Goal: Transaction & Acquisition: Purchase product/service

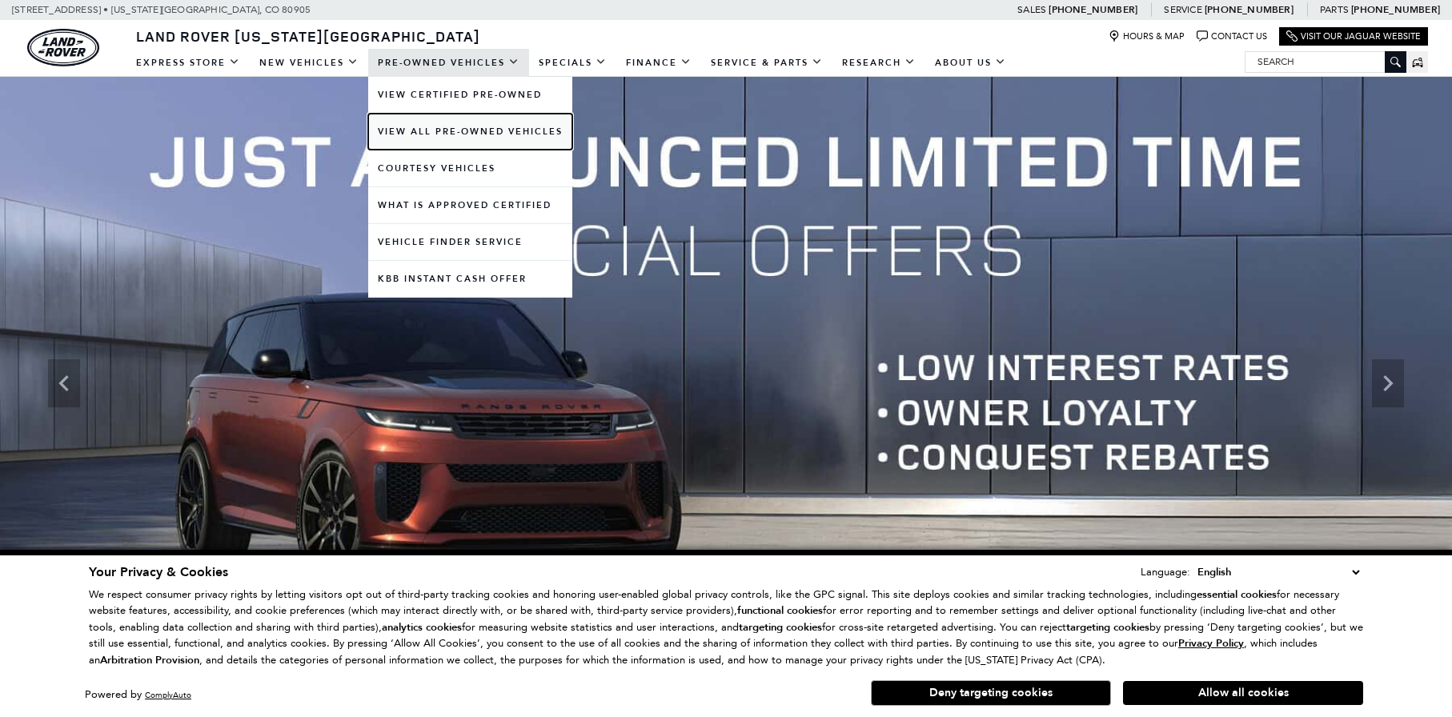
click at [459, 130] on link "View All Pre-Owned Vehicles" at bounding box center [470, 132] width 204 height 36
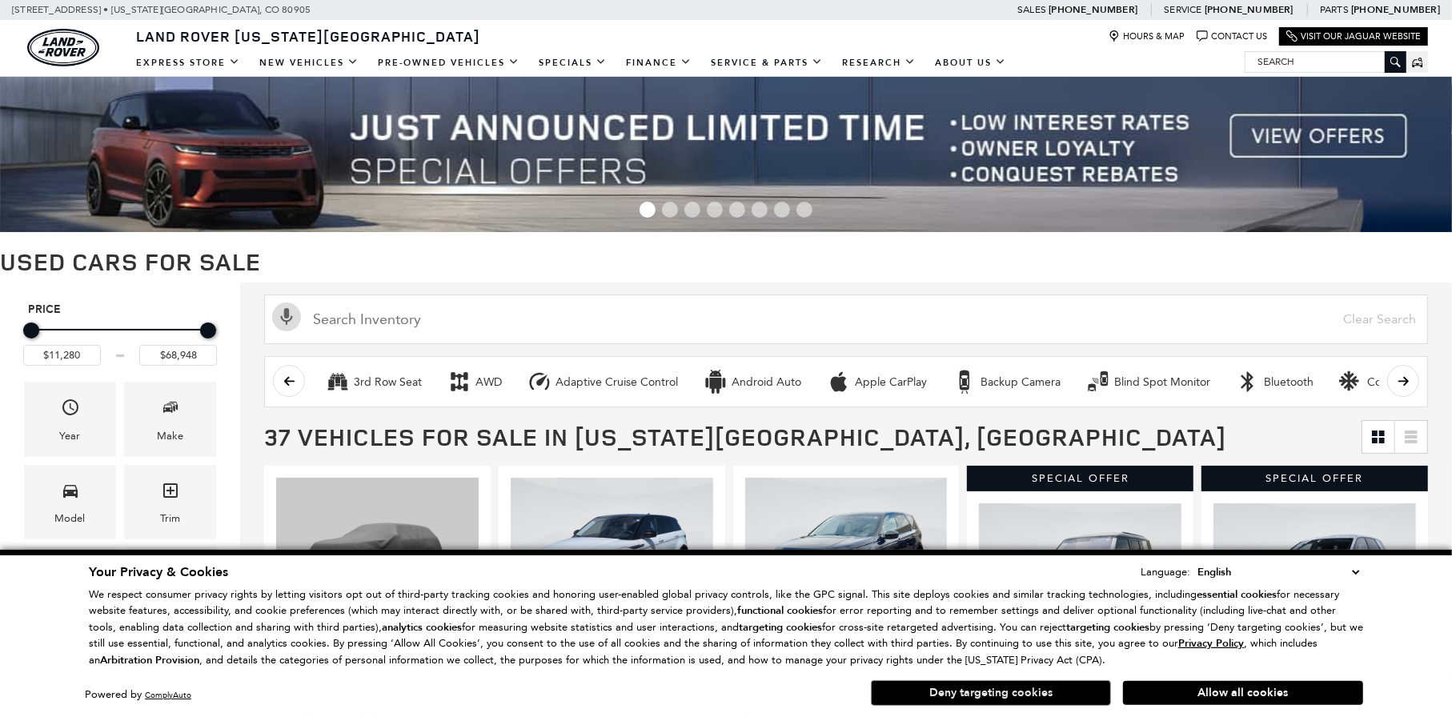
click at [985, 691] on button "Deny targeting cookies" at bounding box center [991, 693] width 240 height 26
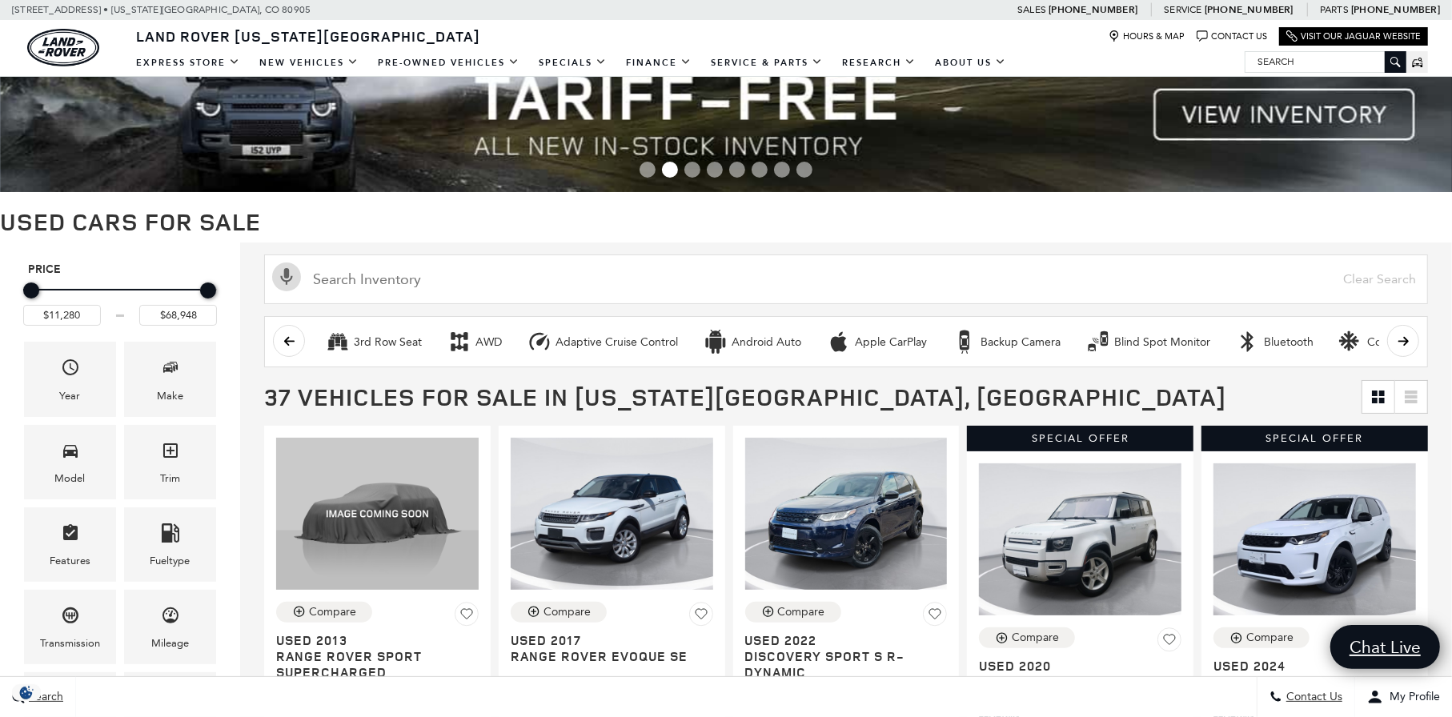
scroll to position [160, 0]
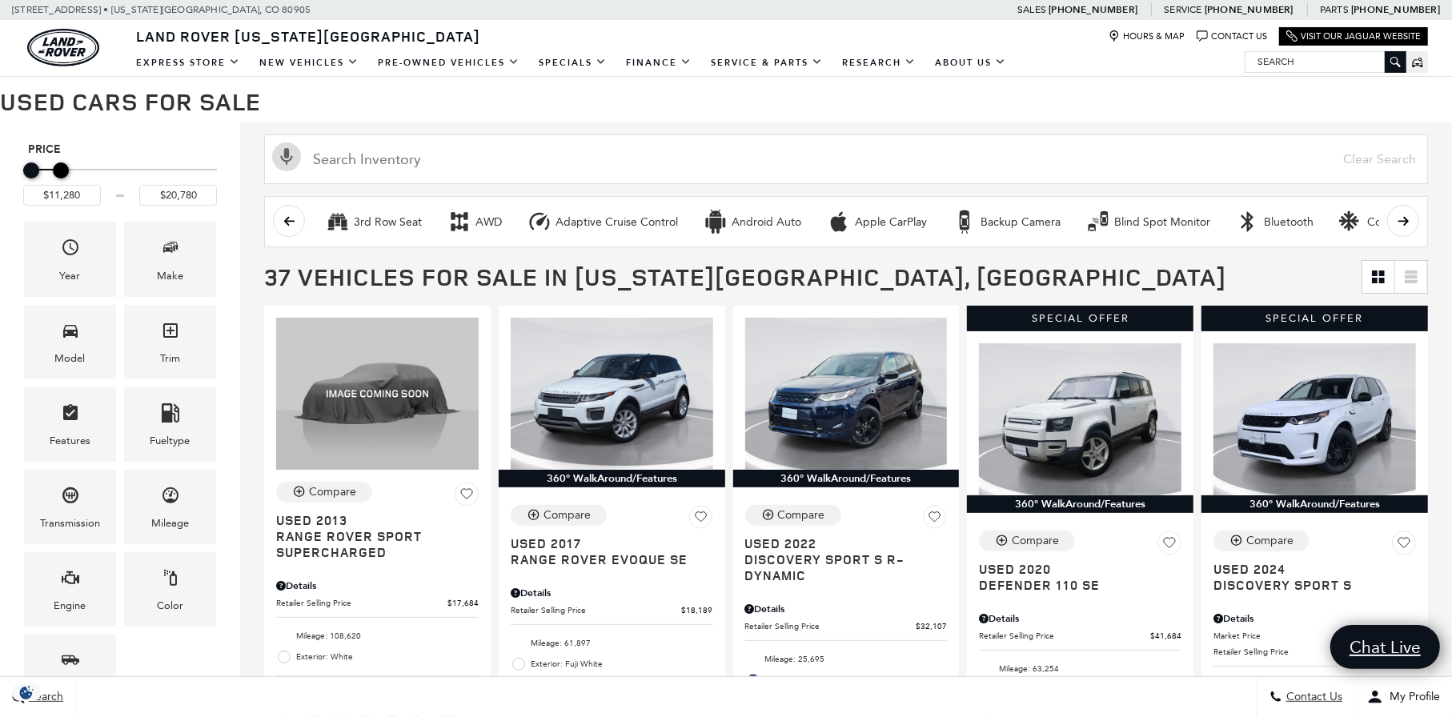
type input "$20,280"
drag, startPoint x: 209, startPoint y: 173, endPoint x: 60, endPoint y: 175, distance: 148.9
click at [60, 175] on div "Maximum Price" at bounding box center [59, 170] width 16 height 16
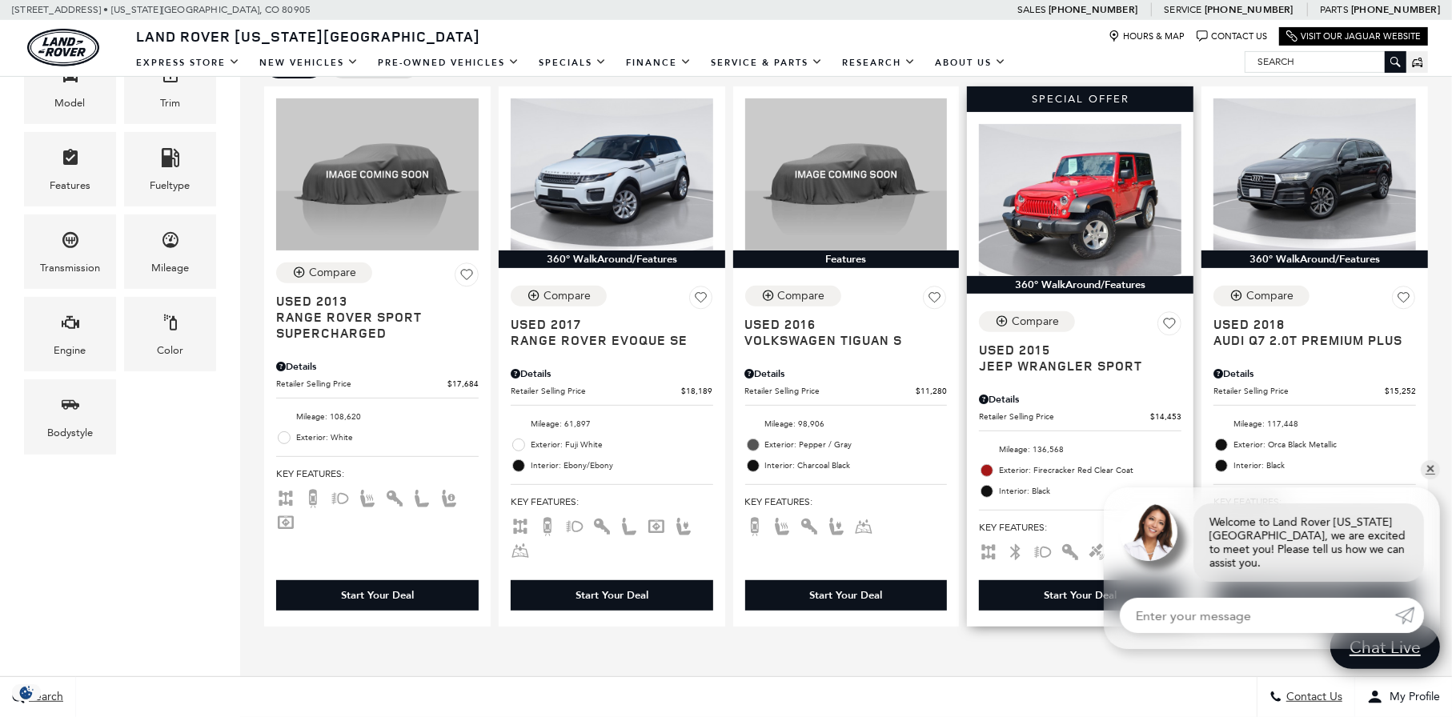
scroll to position [400, 0]
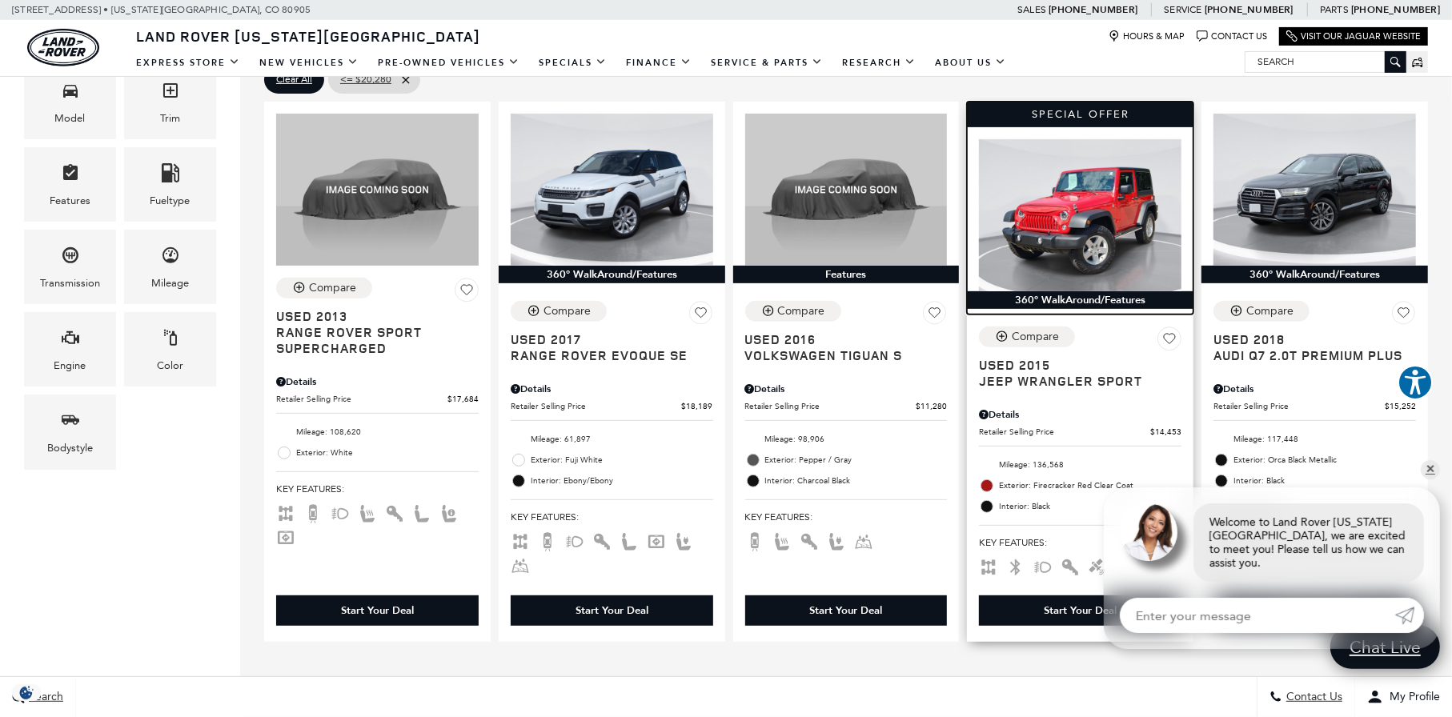
click at [1107, 202] on img at bounding box center [1080, 215] width 202 height 152
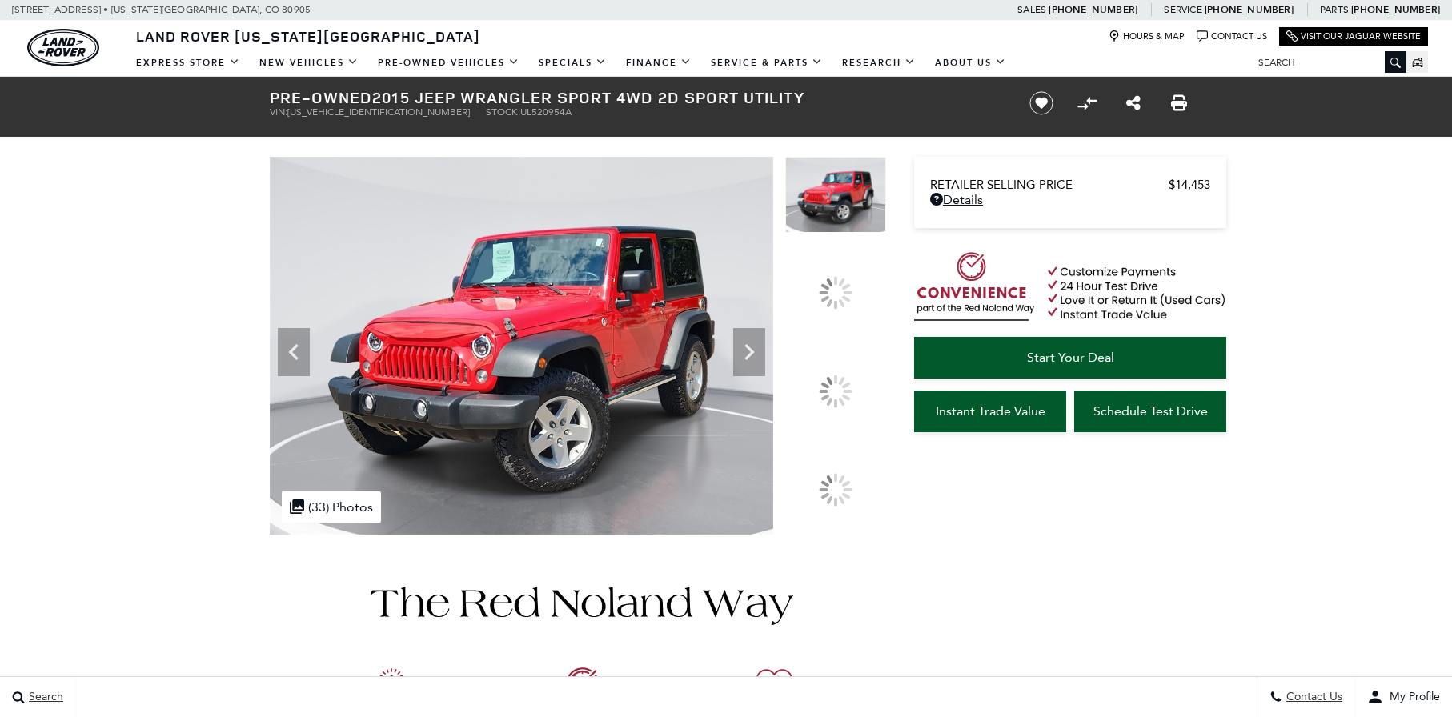
click at [840, 390] on div at bounding box center [836, 392] width 34 height 34
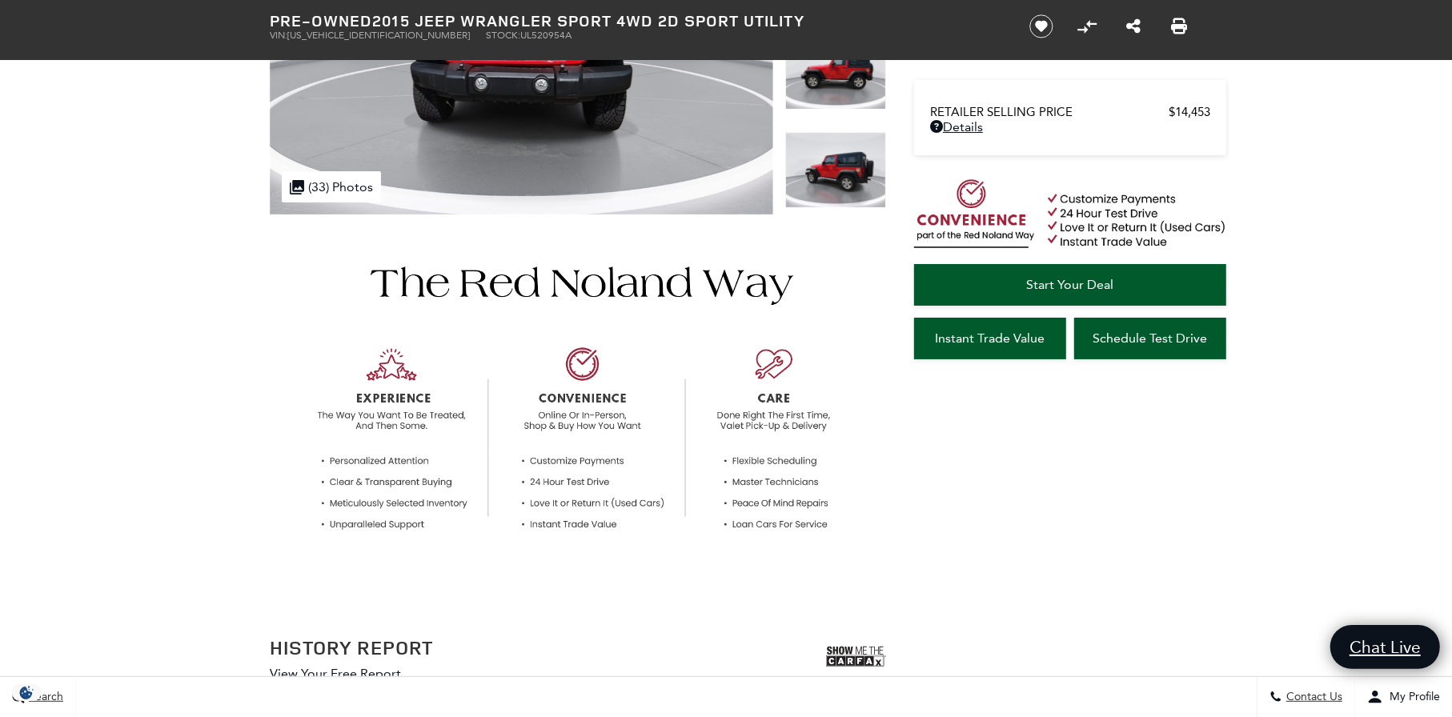
scroll to position [80, 0]
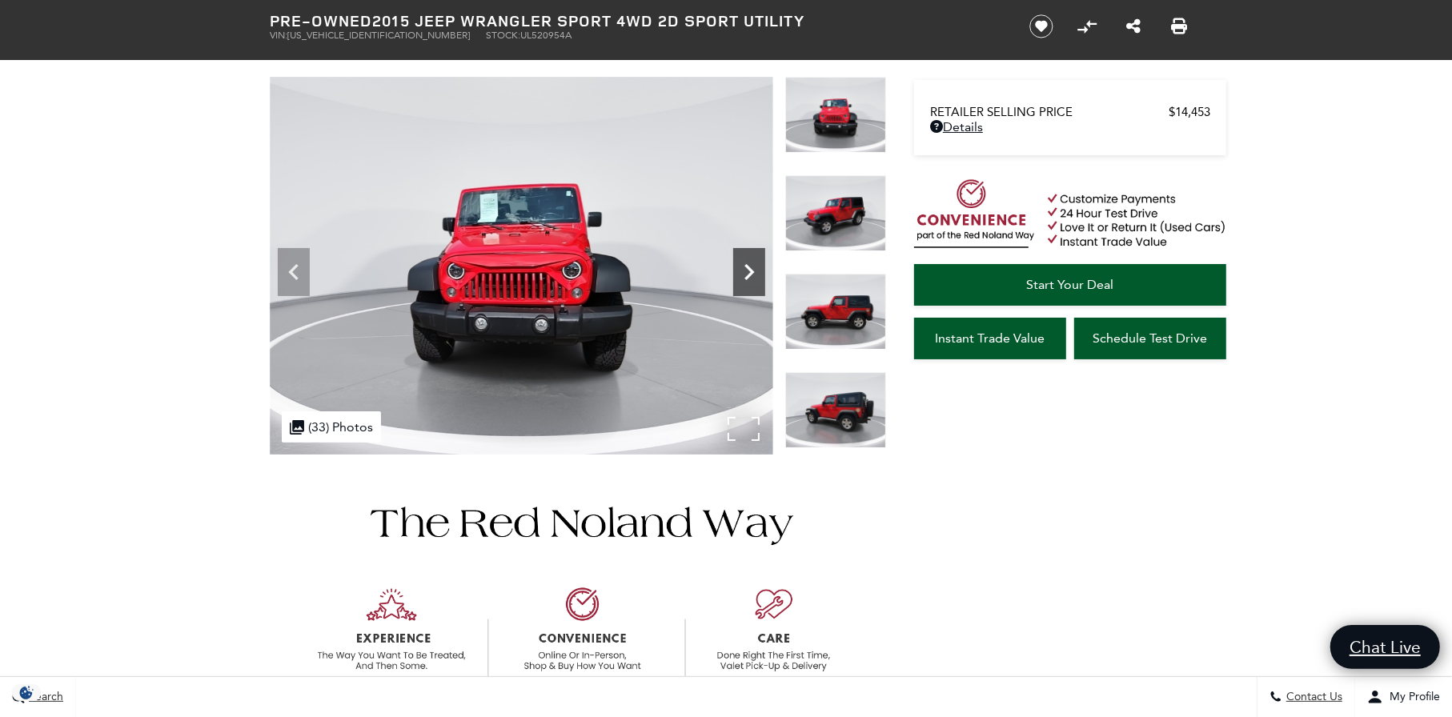
click at [752, 259] on icon "Next" at bounding box center [749, 272] width 32 height 32
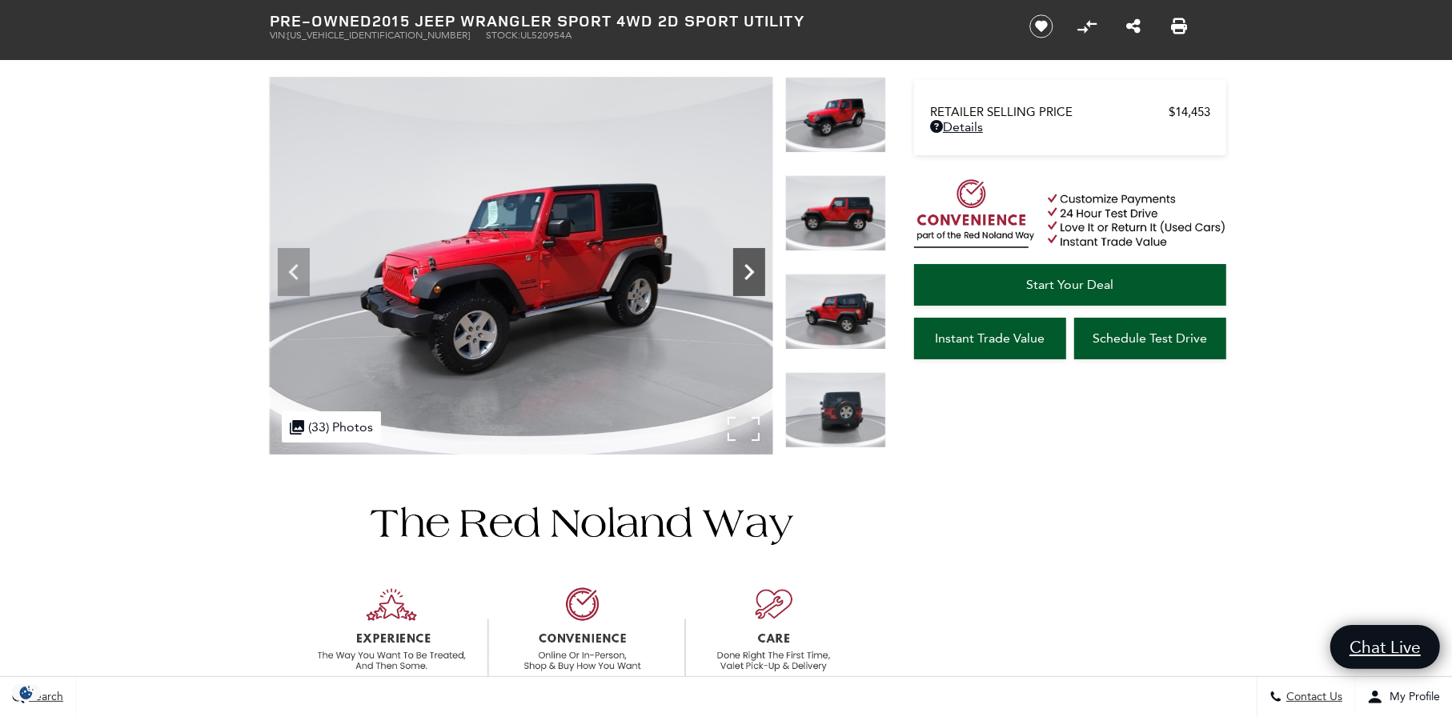
click at [752, 261] on icon "Next" at bounding box center [749, 272] width 32 height 32
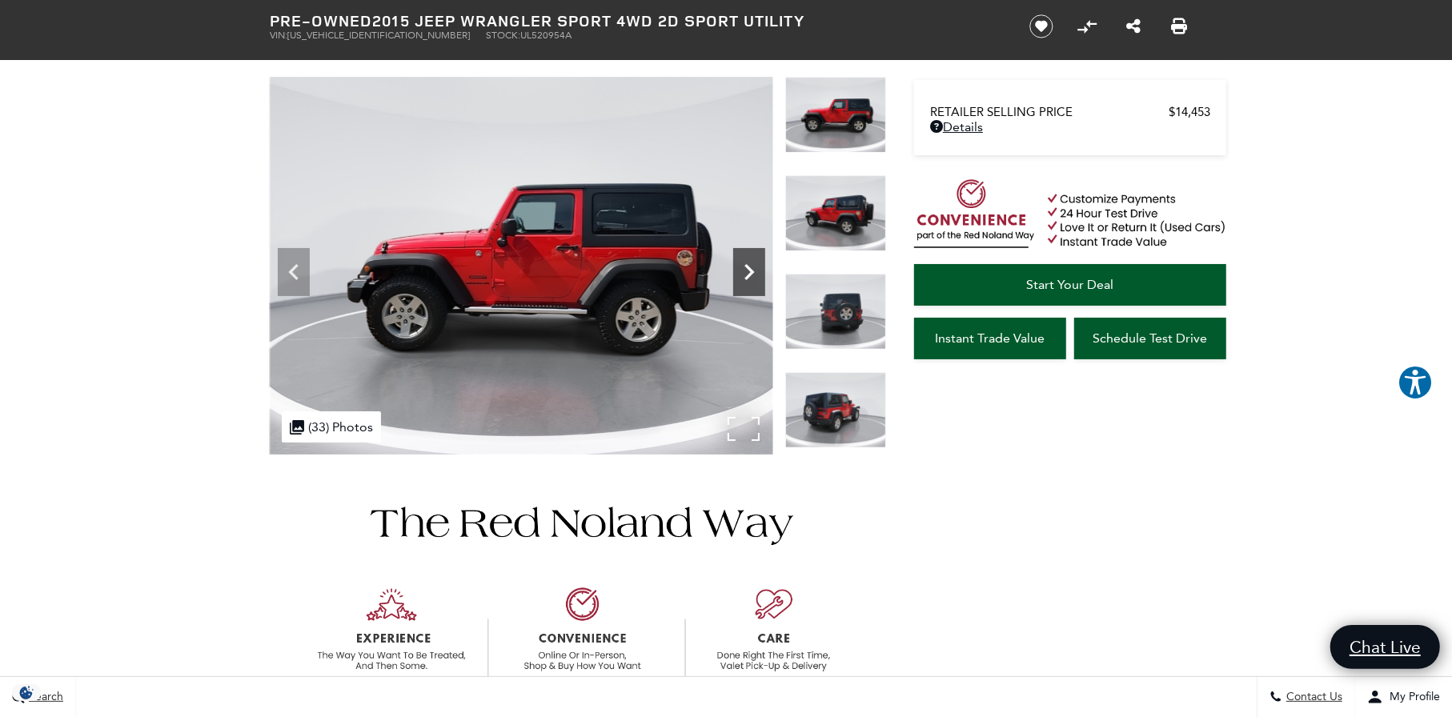
click at [752, 261] on icon "Next" at bounding box center [749, 272] width 32 height 32
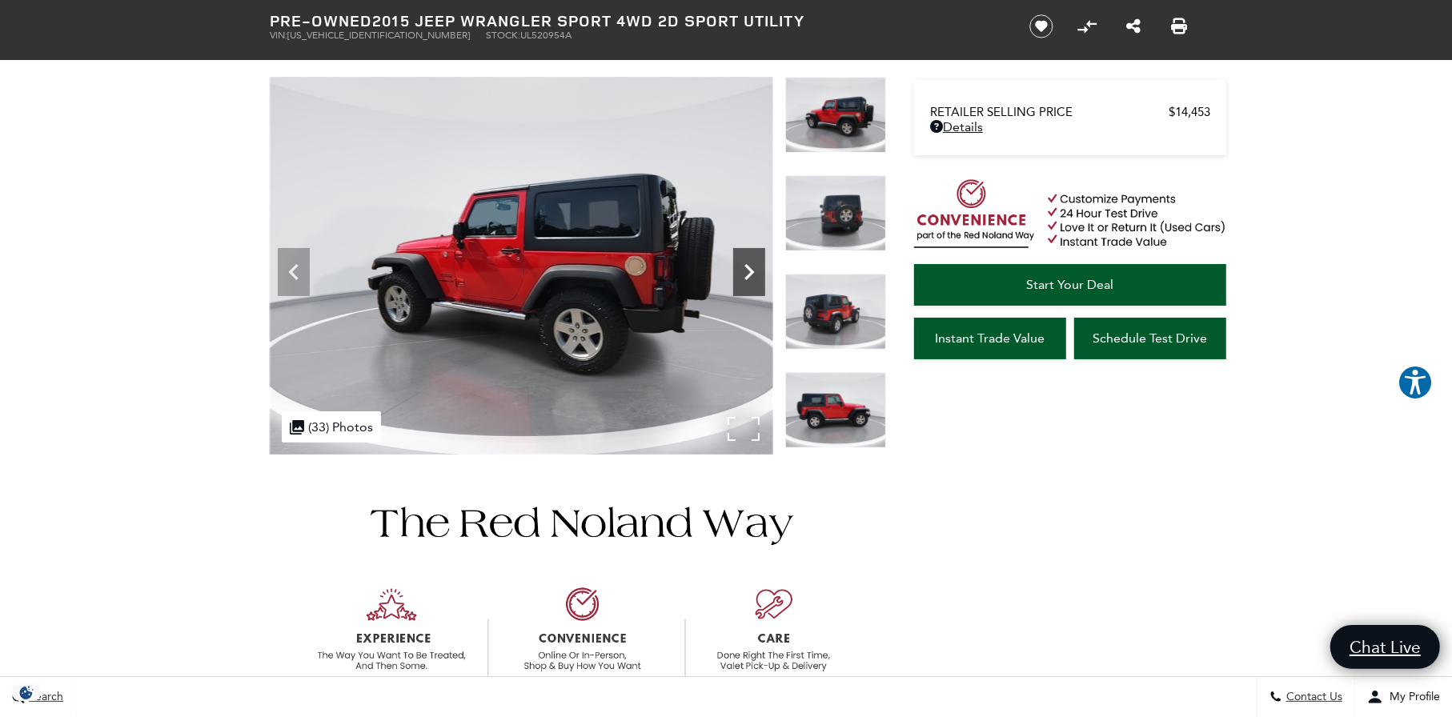
click at [752, 266] on icon "Next" at bounding box center [749, 272] width 32 height 32
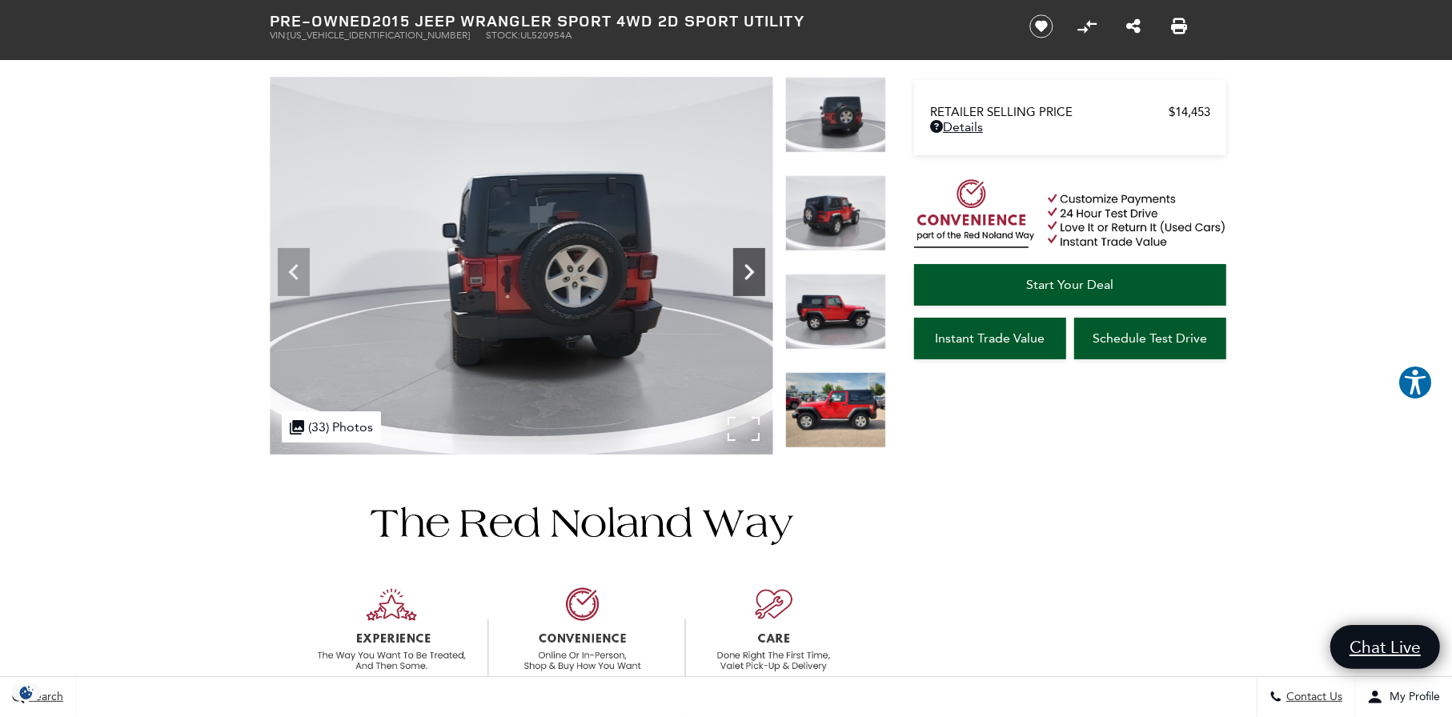
click at [752, 266] on icon "Next" at bounding box center [749, 272] width 32 height 32
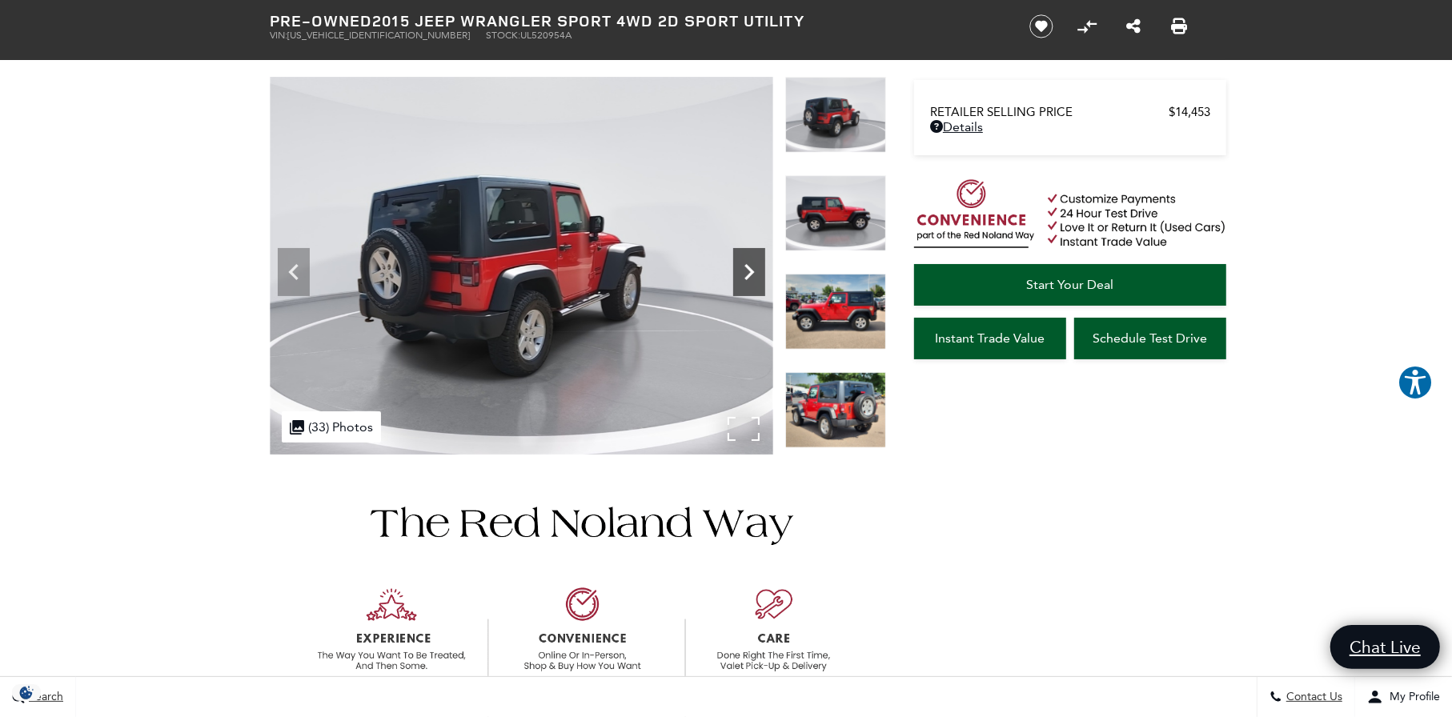
click at [752, 266] on icon "Next" at bounding box center [749, 272] width 32 height 32
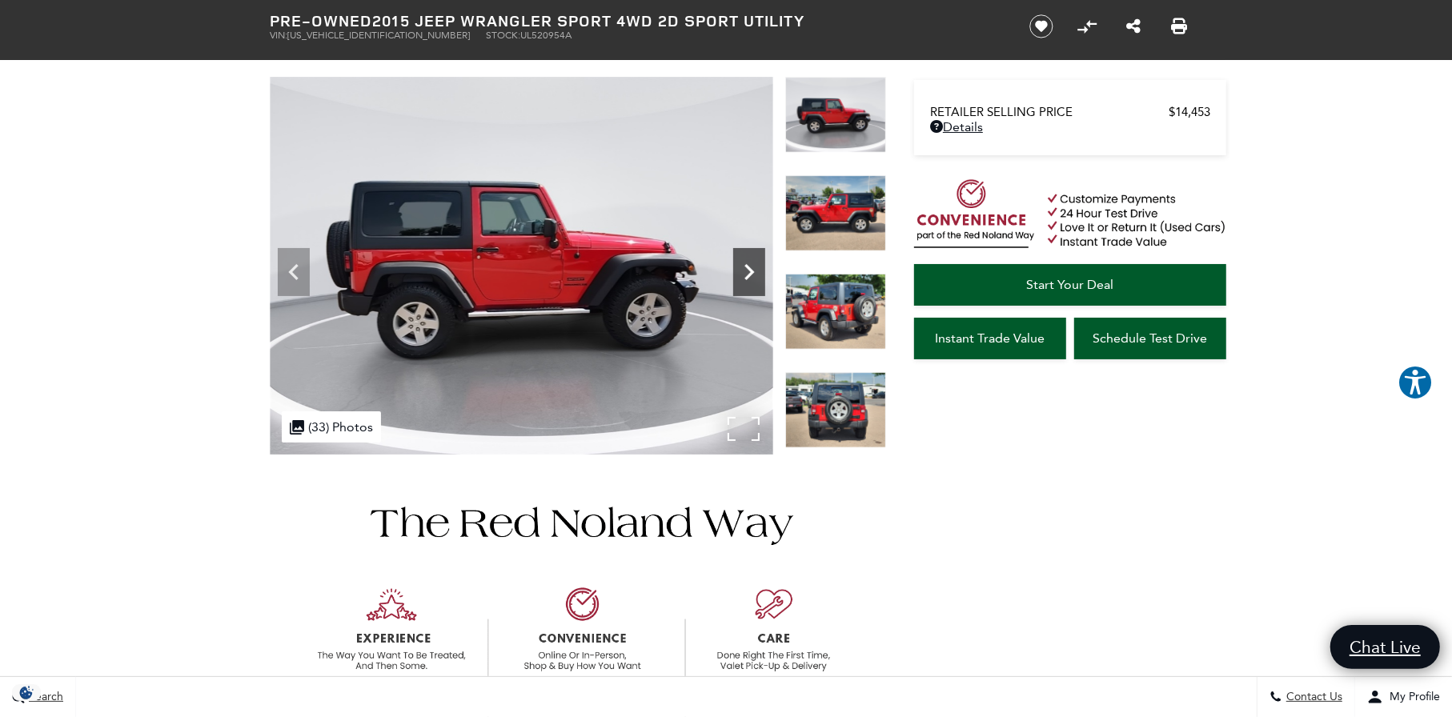
click at [752, 266] on icon "Next" at bounding box center [749, 272] width 32 height 32
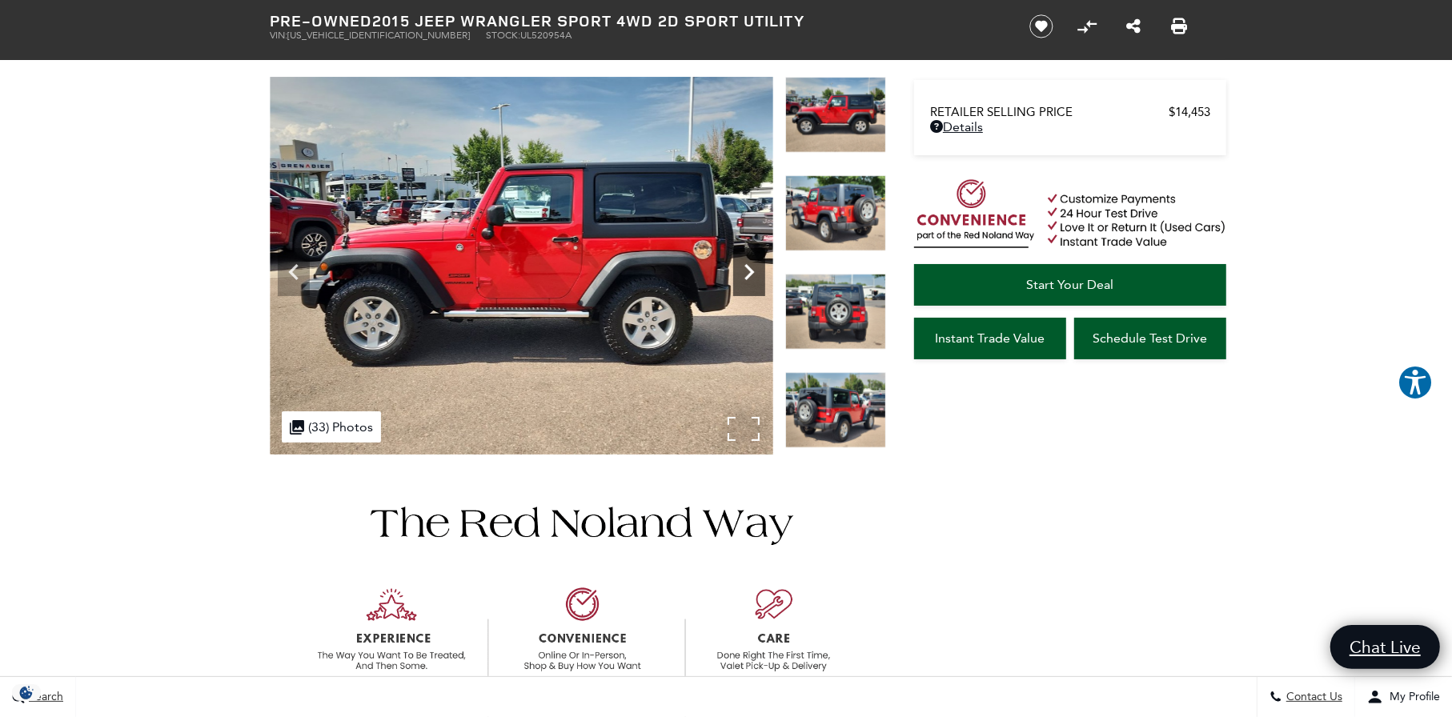
click at [752, 266] on icon "Next" at bounding box center [749, 272] width 32 height 32
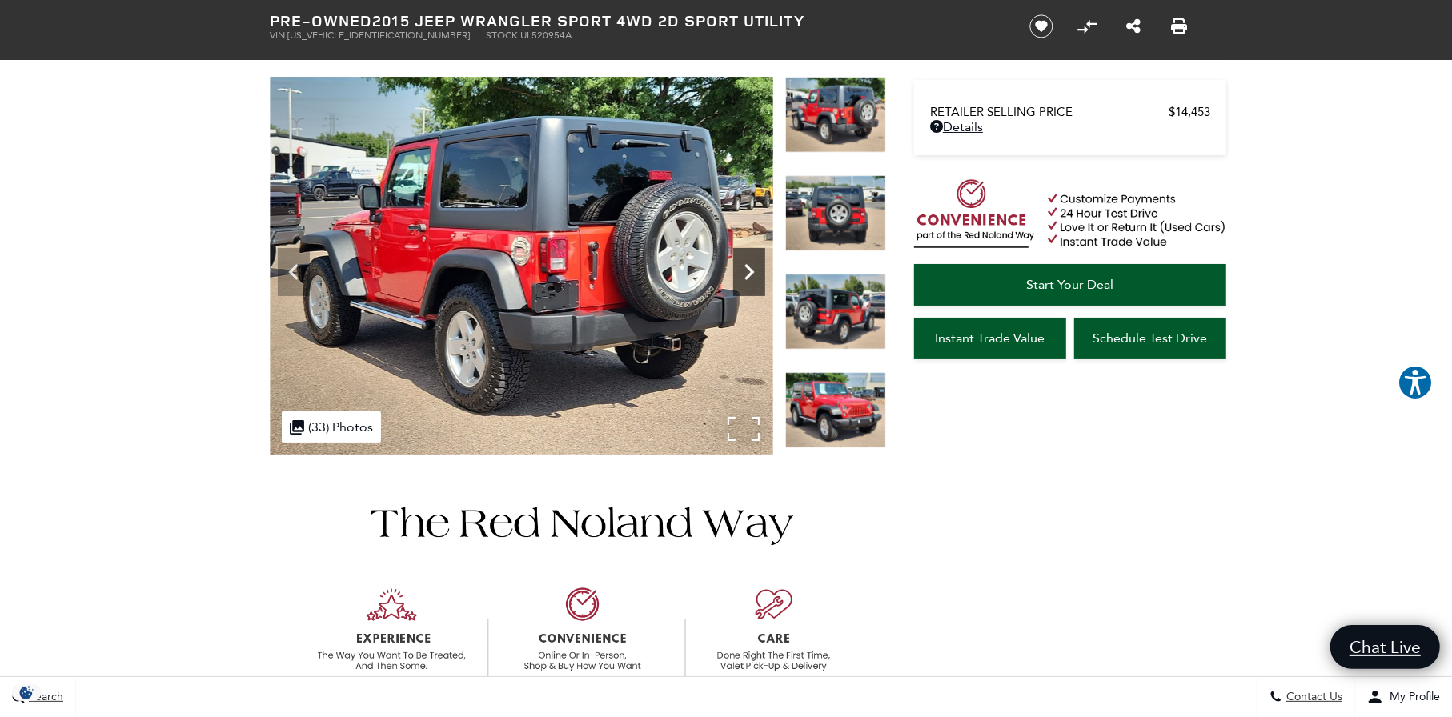
click at [752, 266] on icon "Next" at bounding box center [749, 272] width 32 height 32
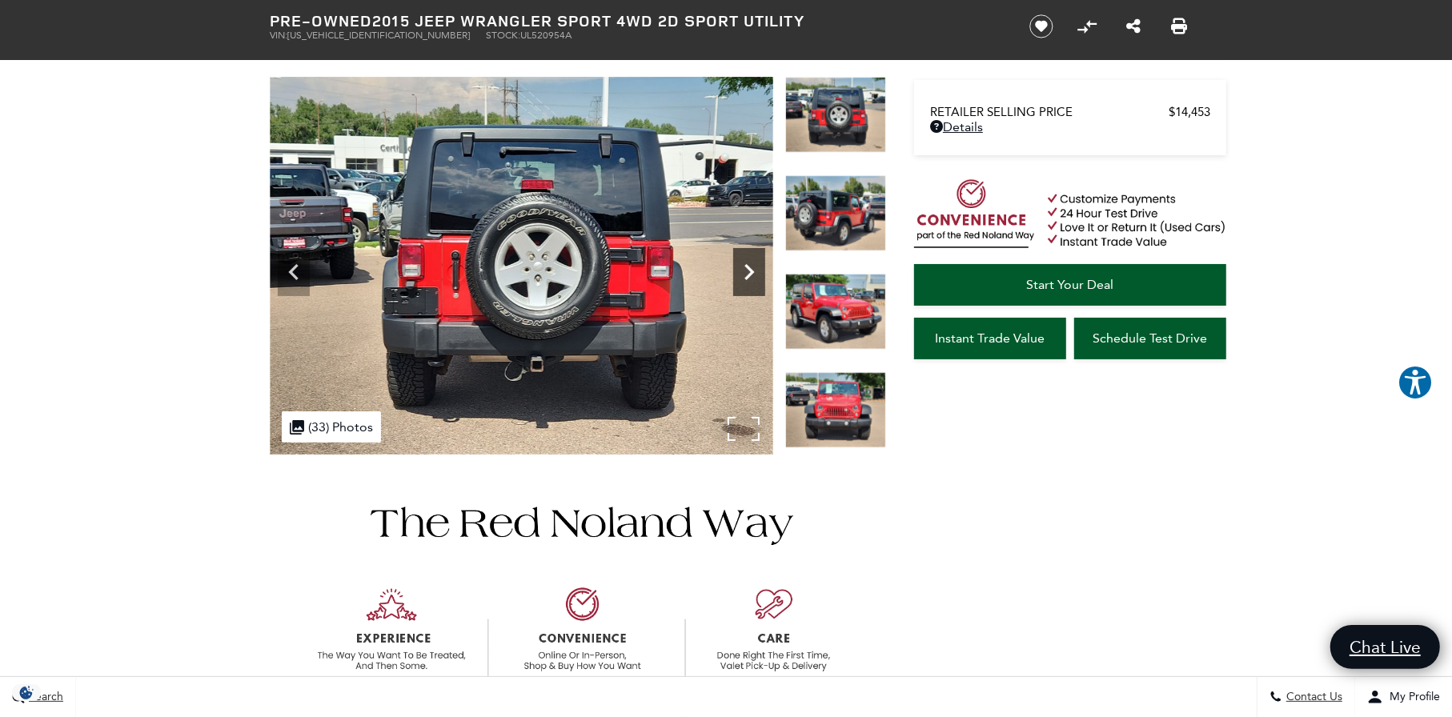
click at [752, 266] on icon "Next" at bounding box center [749, 272] width 32 height 32
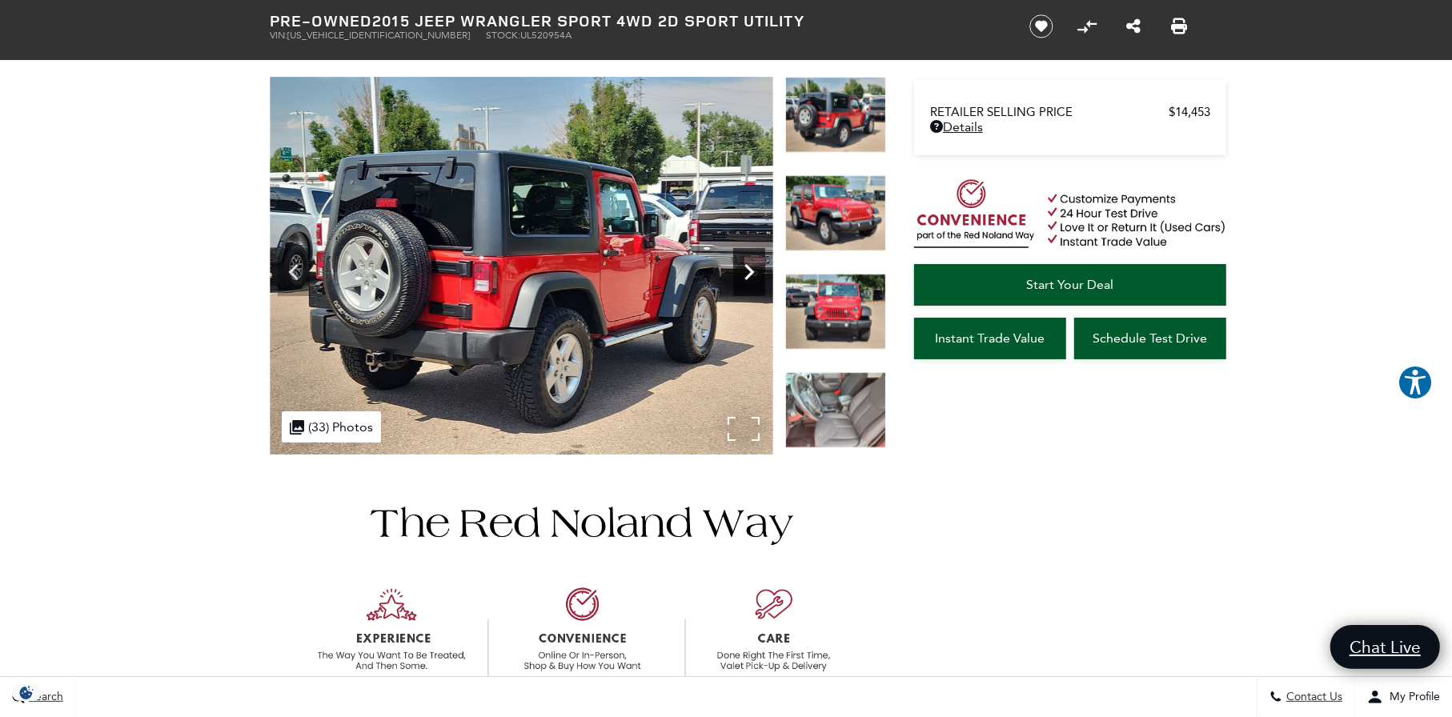
click at [752, 266] on icon "Next" at bounding box center [749, 272] width 32 height 32
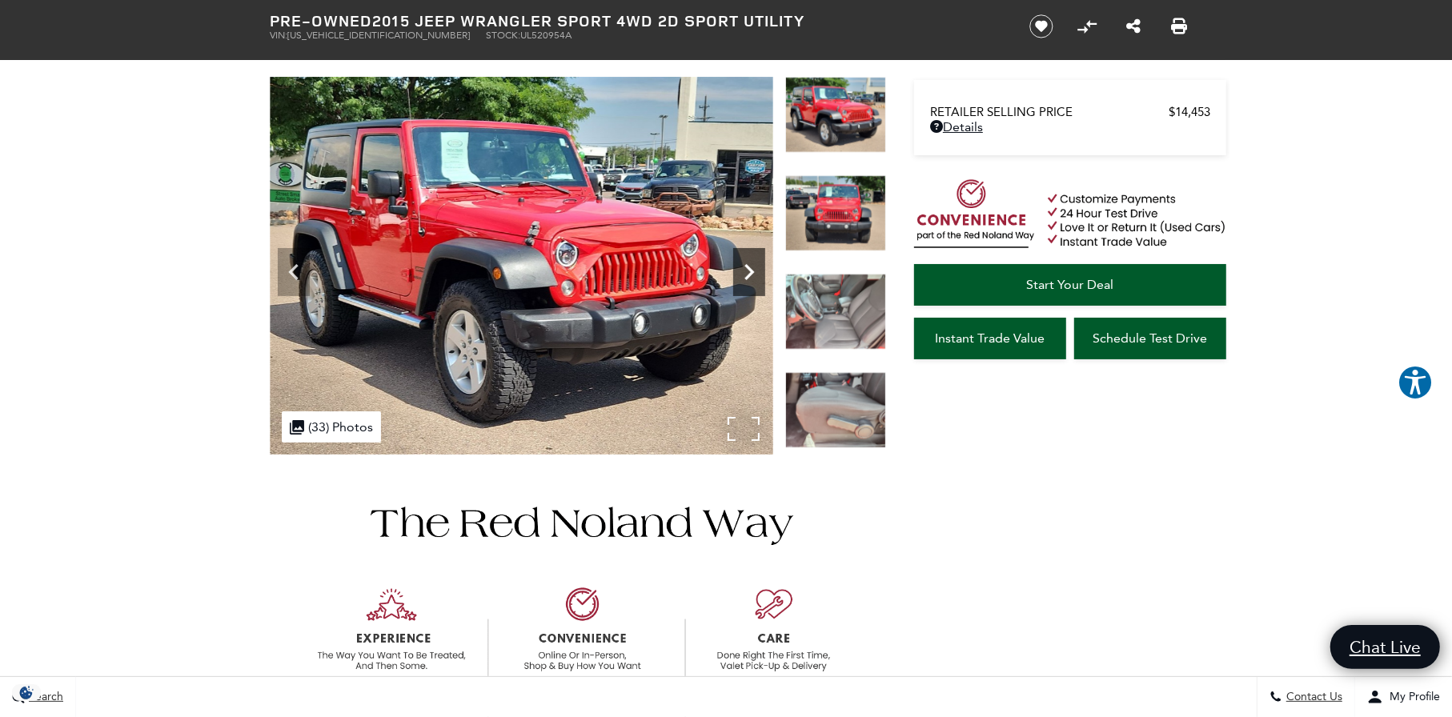
click at [752, 266] on icon "Next" at bounding box center [749, 272] width 32 height 32
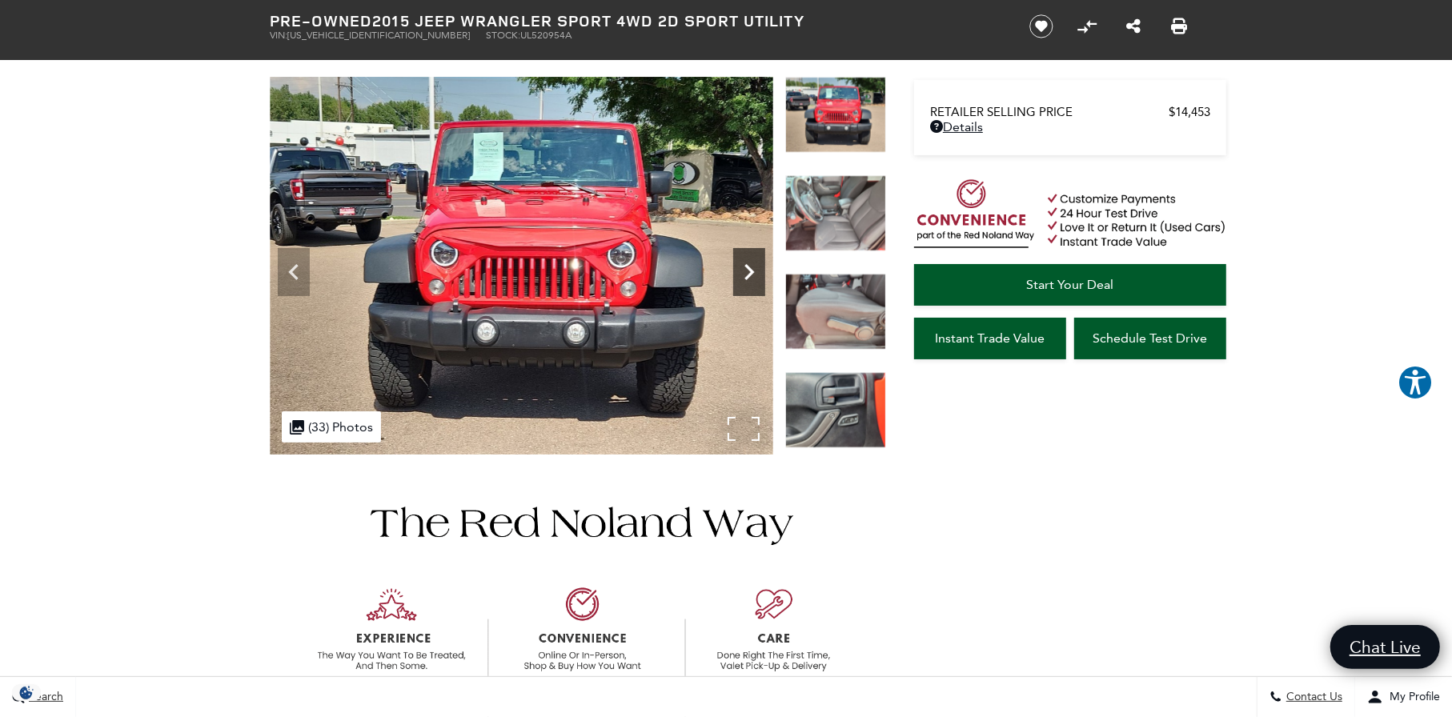
click at [752, 266] on icon "Next" at bounding box center [749, 272] width 32 height 32
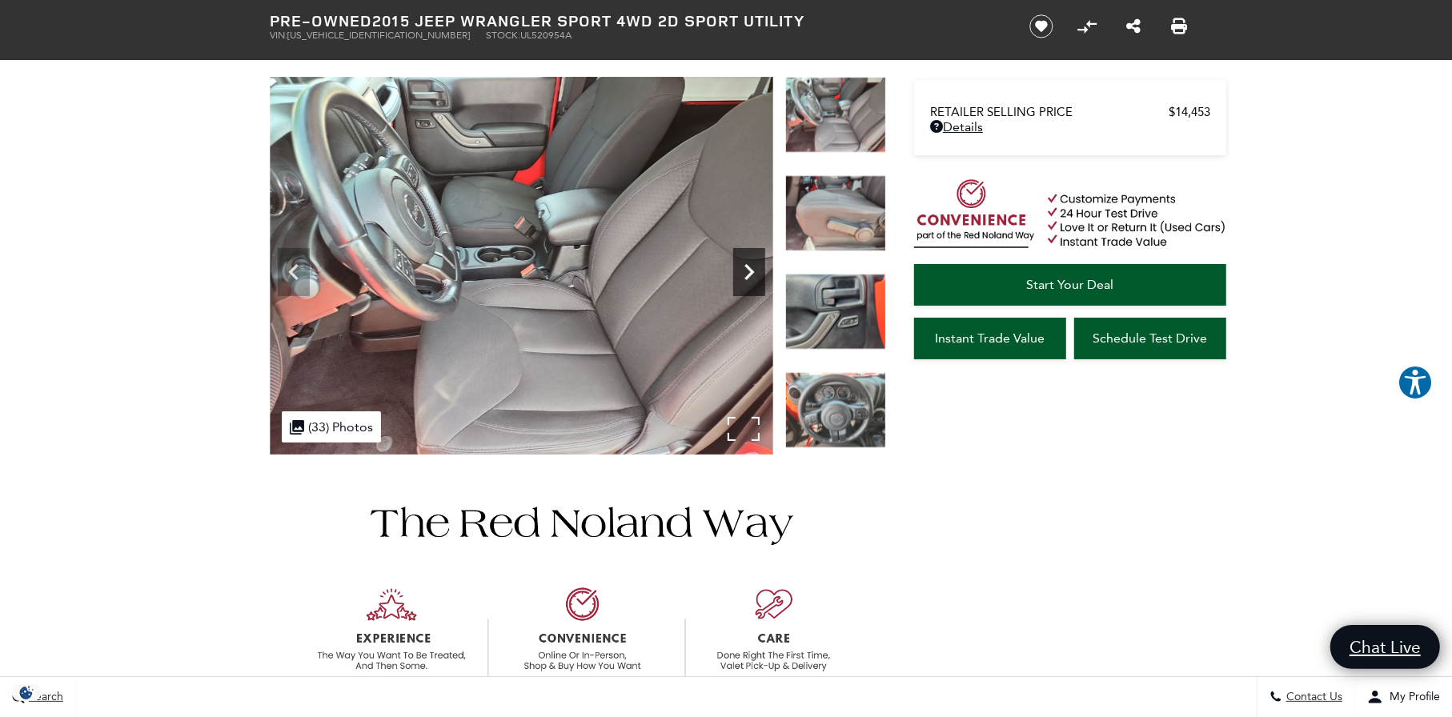
click at [752, 266] on icon "Next" at bounding box center [749, 272] width 32 height 32
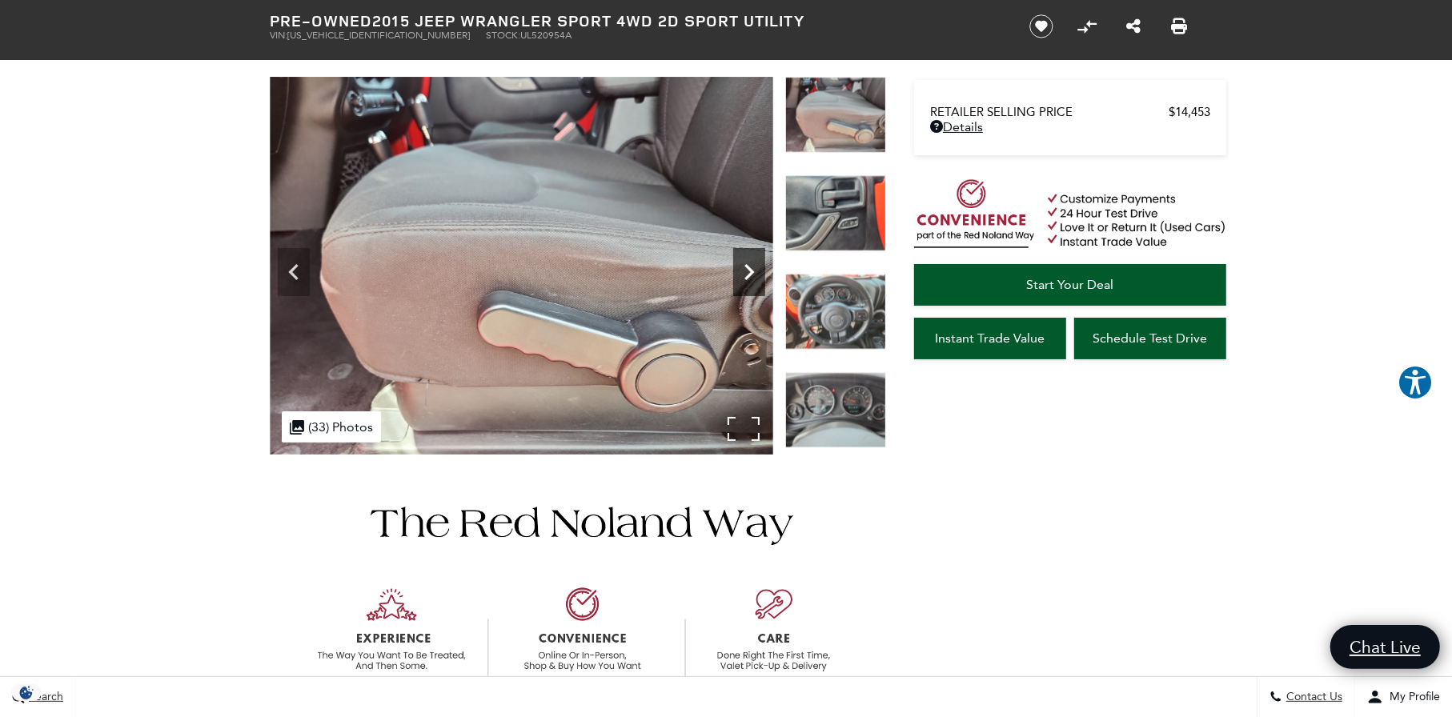
click at [752, 266] on icon "Next" at bounding box center [749, 272] width 32 height 32
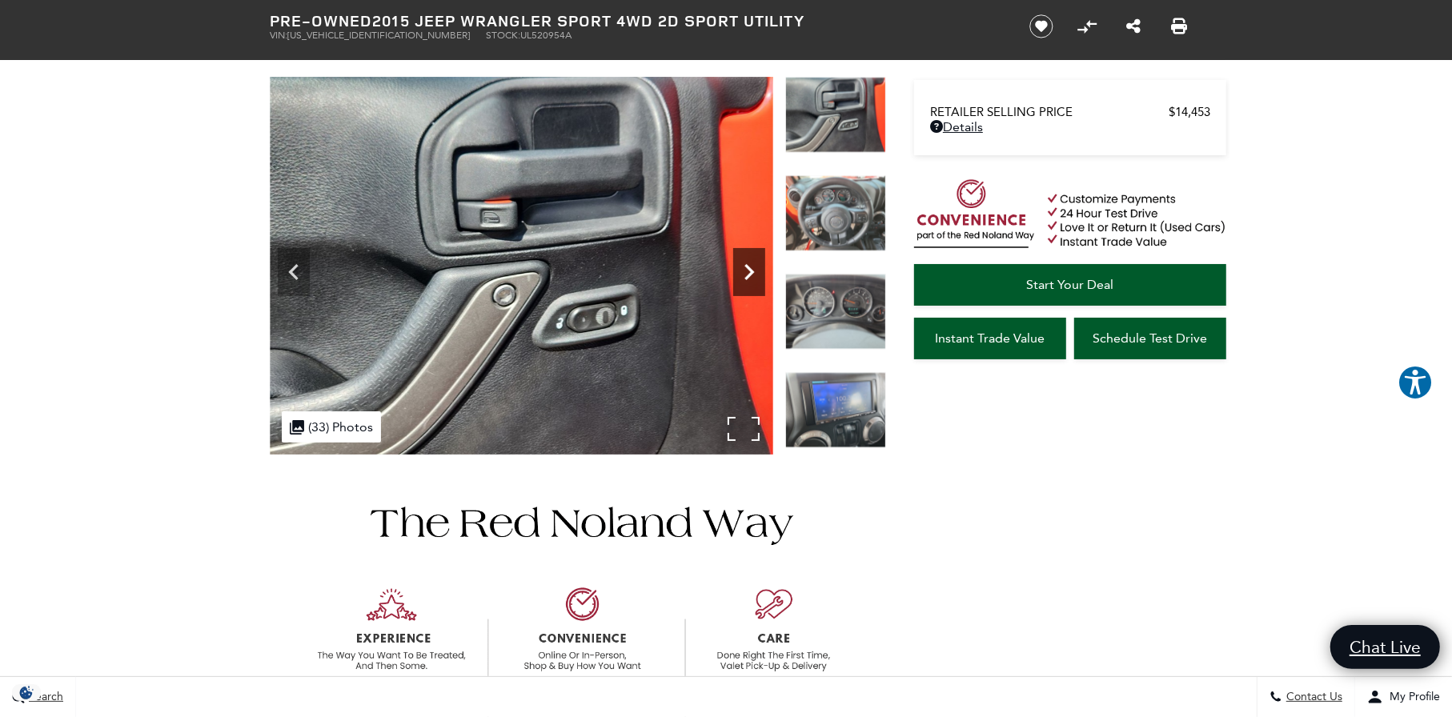
click at [752, 266] on icon "Next" at bounding box center [749, 272] width 32 height 32
